Goal: Task Accomplishment & Management: Manage account settings

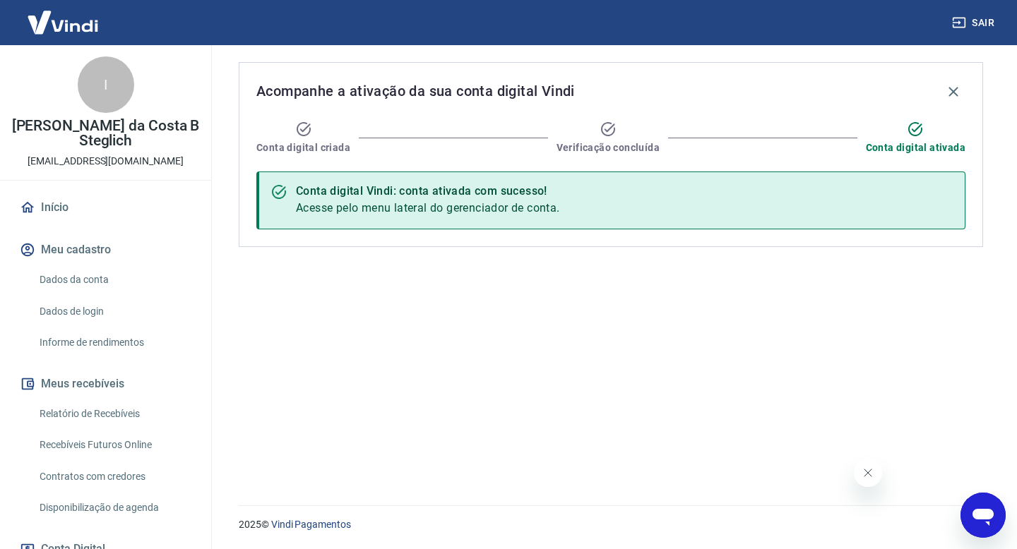
scroll to position [187, 0]
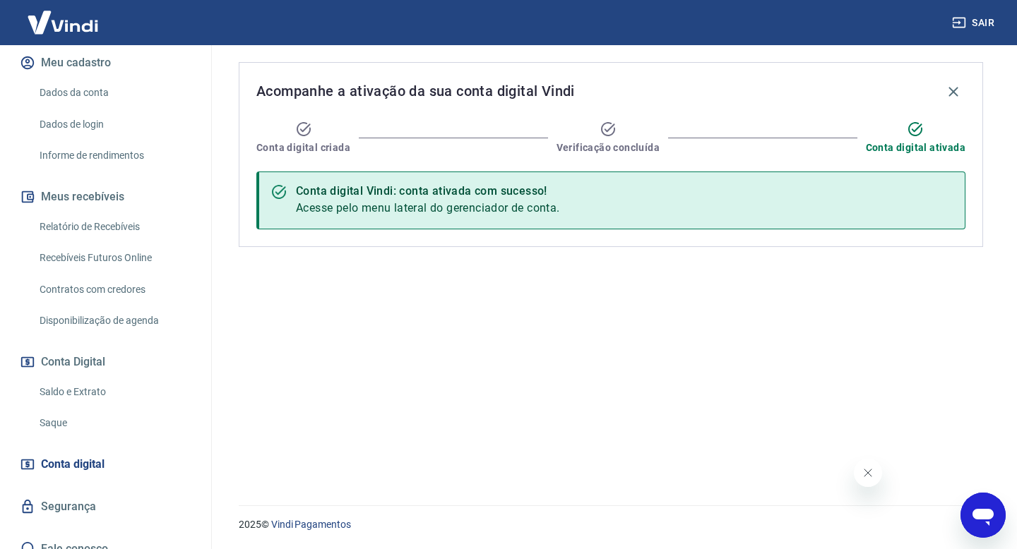
click at [977, 525] on icon "Abrir janela de mensagens" at bounding box center [982, 515] width 25 height 25
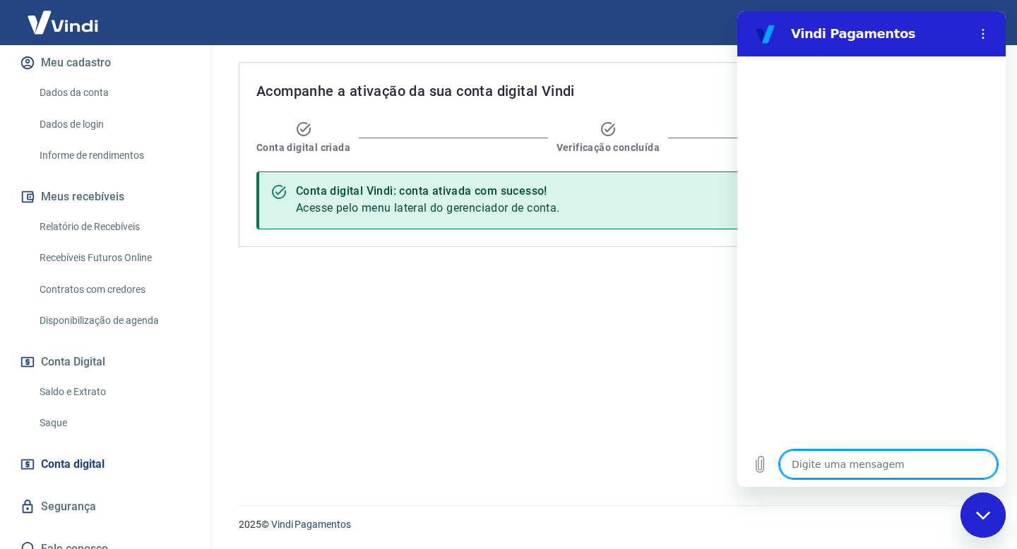
scroll to position [0, 0]
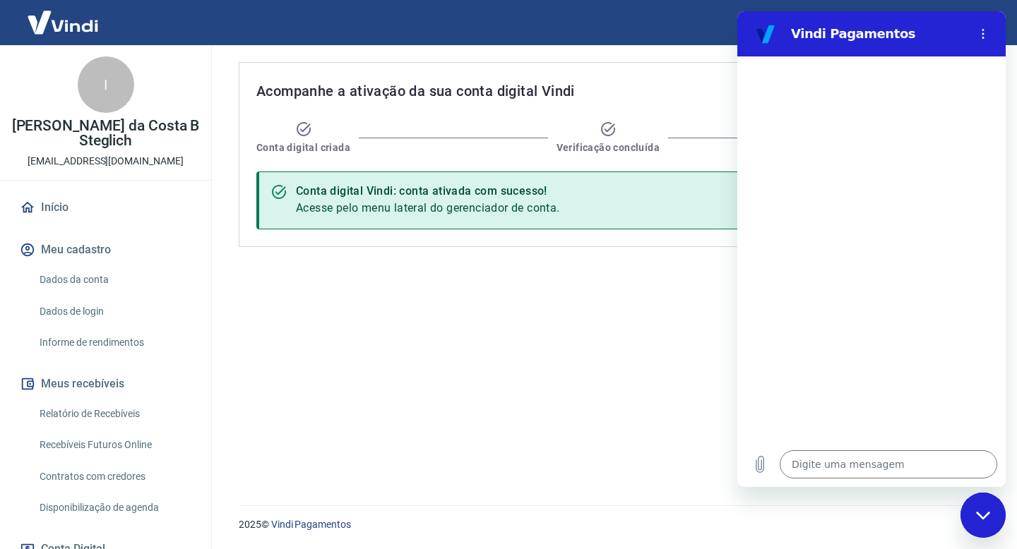
click at [102, 196] on link "Início" at bounding box center [105, 207] width 177 height 31
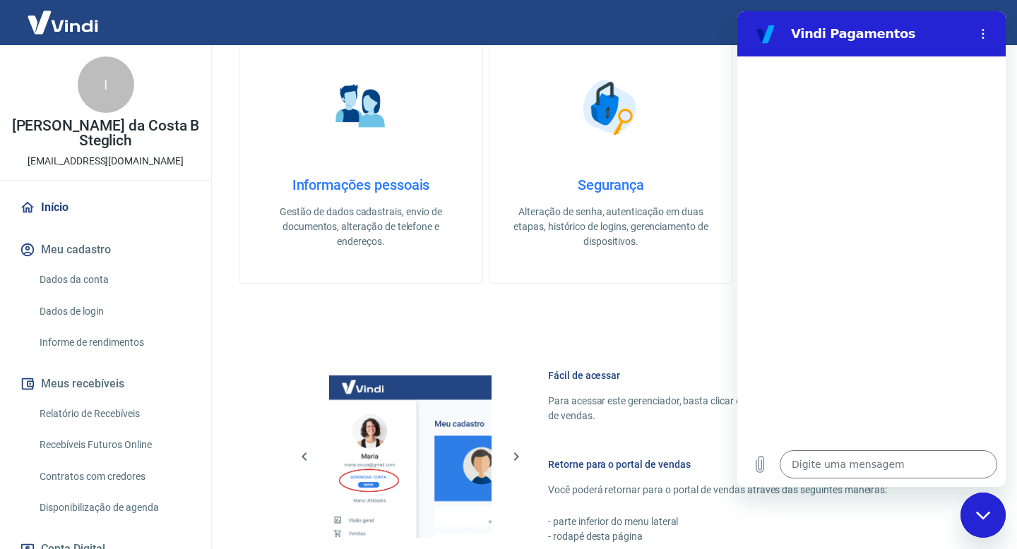
scroll to position [579, 0]
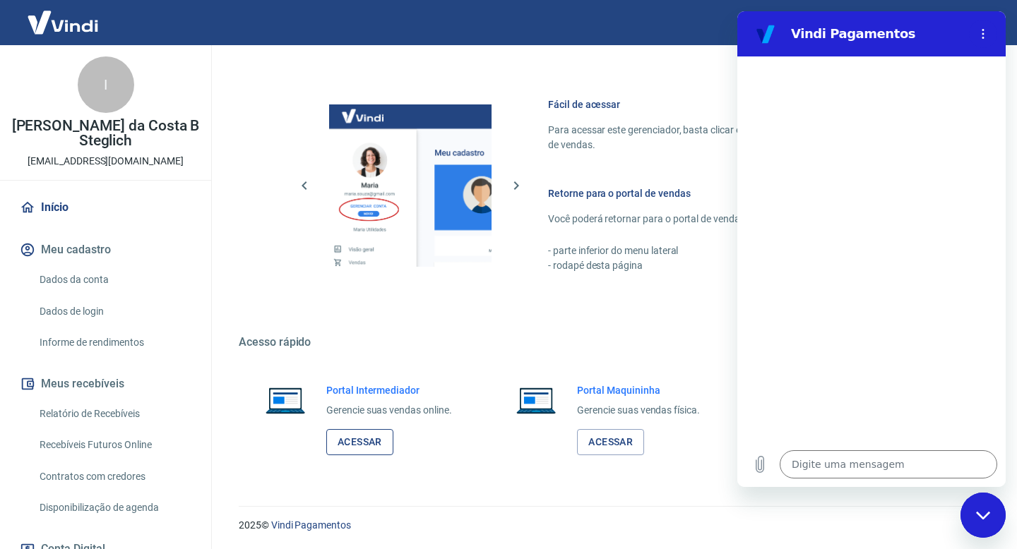
click at [341, 448] on link "Acessar" at bounding box center [359, 442] width 67 height 26
